Goal: Information Seeking & Learning: Learn about a topic

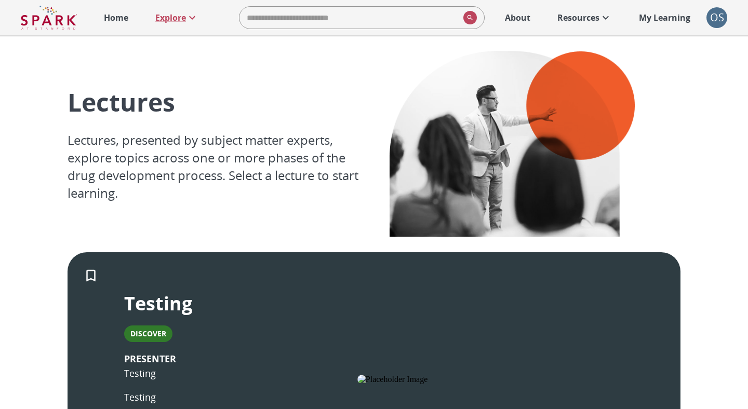
scroll to position [129, 0]
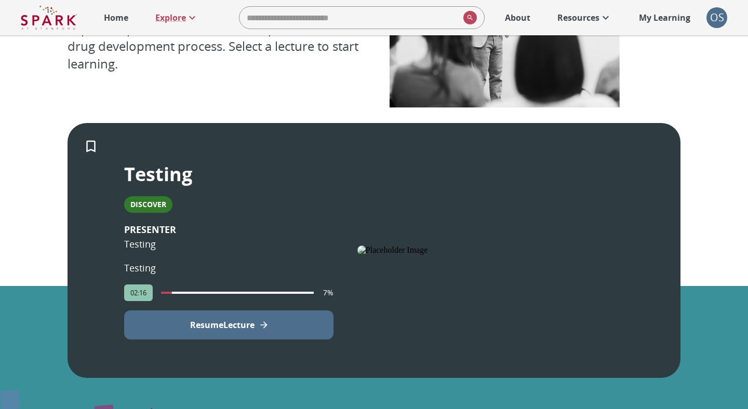
click at [658, 18] on p "My Learning" at bounding box center [664, 17] width 51 height 12
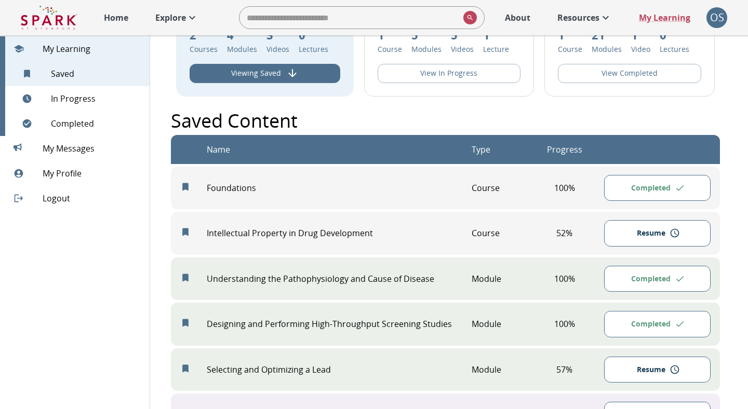
scroll to position [92, 0]
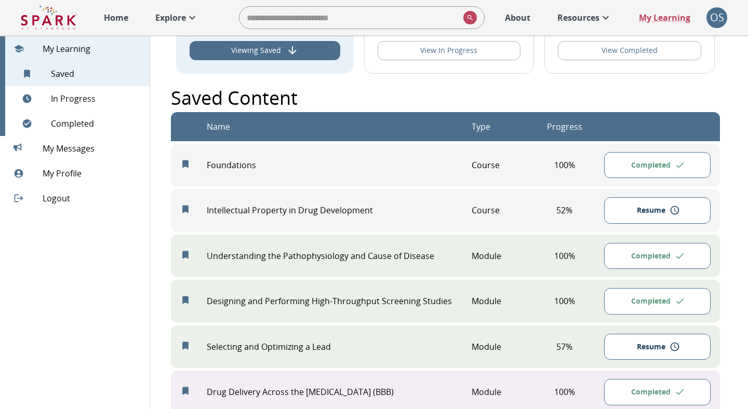
click at [180, 21] on p "Explore" at bounding box center [170, 17] width 31 height 12
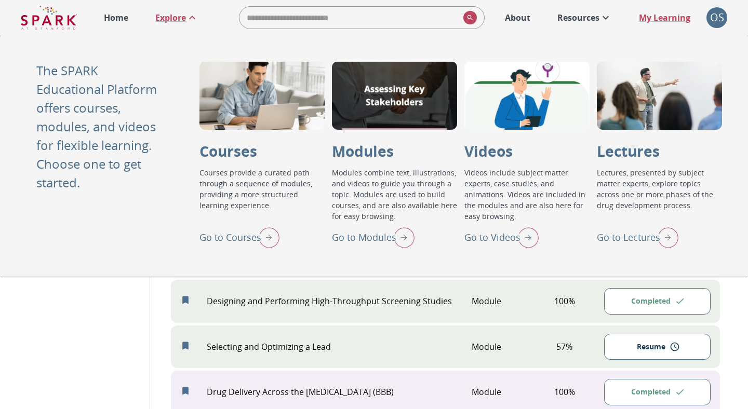
click at [485, 238] on p "Go to Videos" at bounding box center [492, 238] width 56 height 14
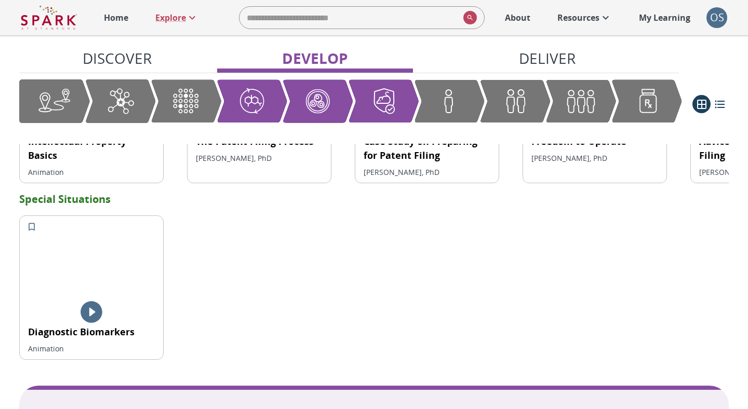
scroll to position [1241, 0]
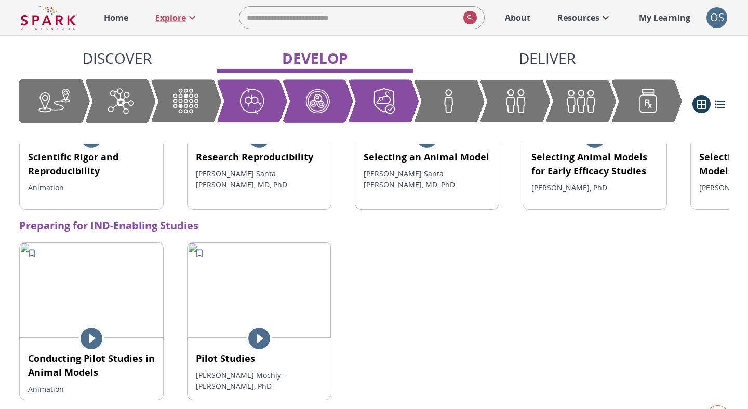
click at [243, 326] on div at bounding box center [258, 339] width 143 height 26
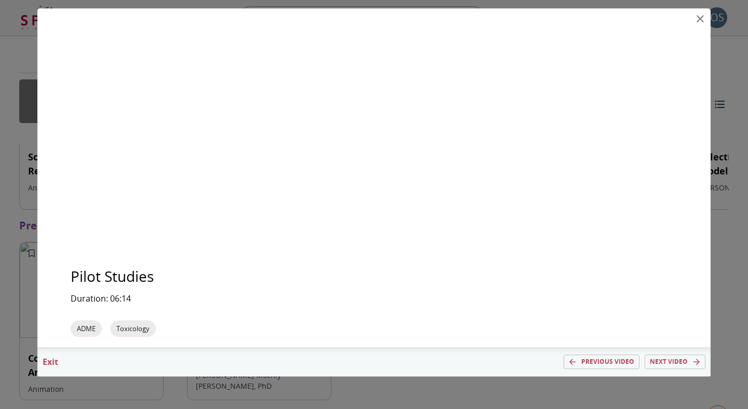
click at [56, 362] on p "Exit" at bounding box center [50, 362] width 26 height 12
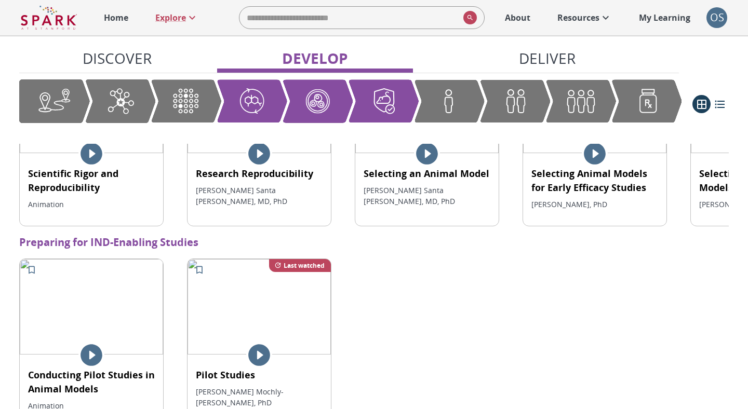
scroll to position [1227, 0]
